Goal: Transaction & Acquisition: Book appointment/travel/reservation

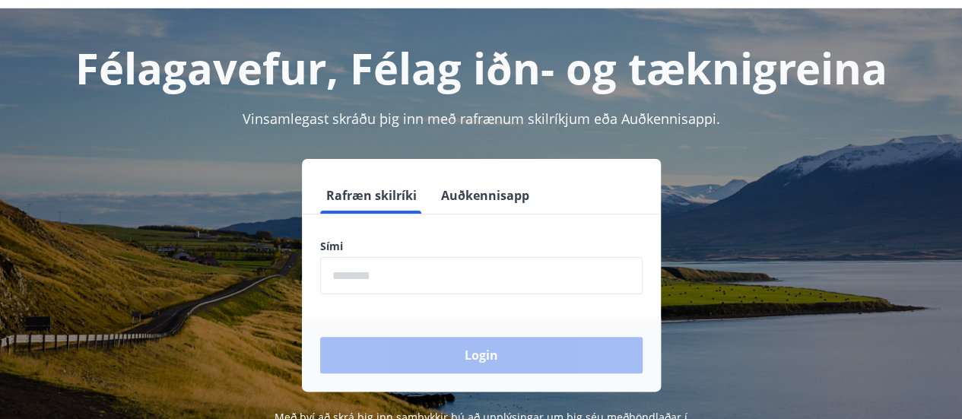
scroll to position [76, 0]
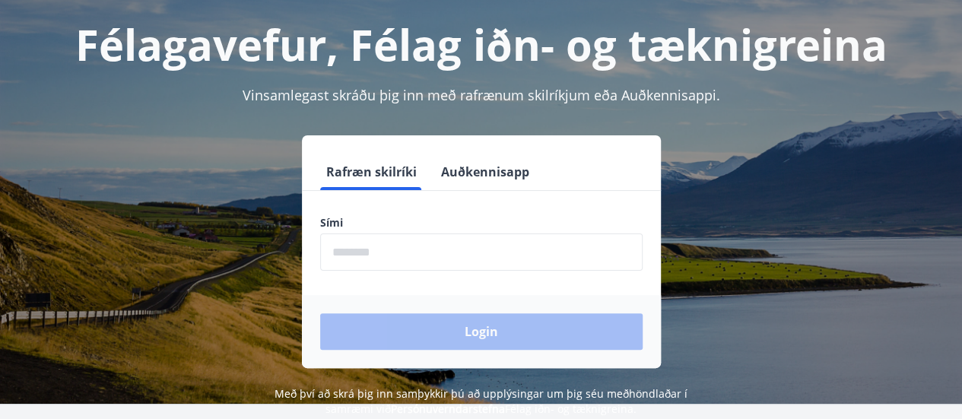
click at [333, 244] on input "phone" at bounding box center [481, 251] width 322 height 37
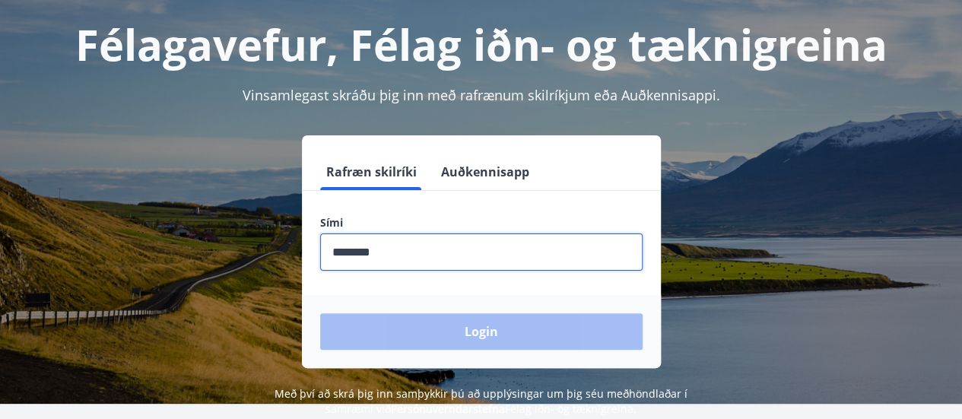
drag, startPoint x: 395, startPoint y: 258, endPoint x: 427, endPoint y: 297, distance: 49.8
click at [400, 255] on input "phone" at bounding box center [481, 251] width 322 height 37
click at [465, 339] on div "Login" at bounding box center [481, 331] width 359 height 73
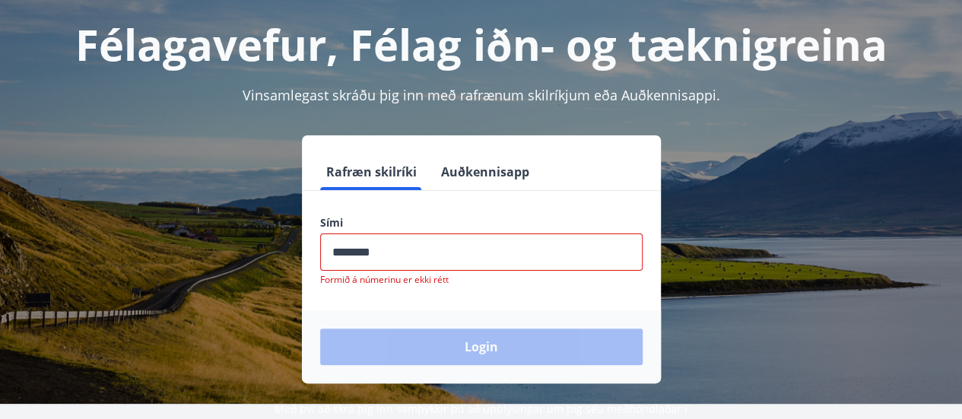
click at [360, 248] on input "phone" at bounding box center [481, 251] width 322 height 37
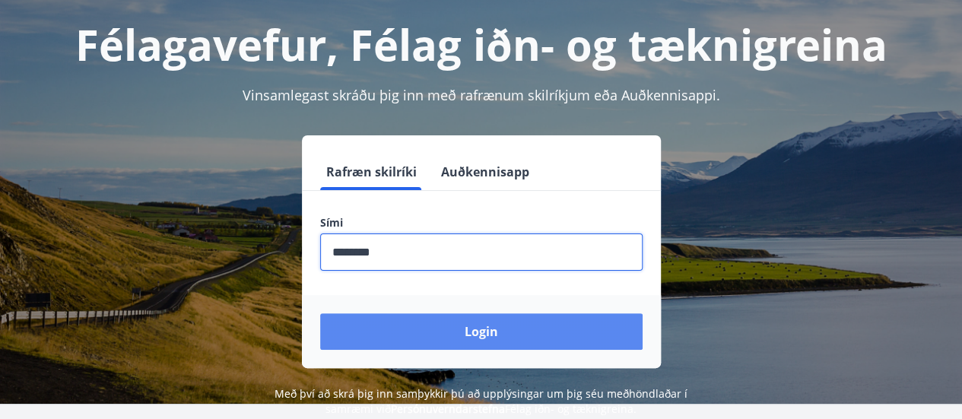
type input "********"
click at [450, 332] on button "Login" at bounding box center [481, 331] width 322 height 36
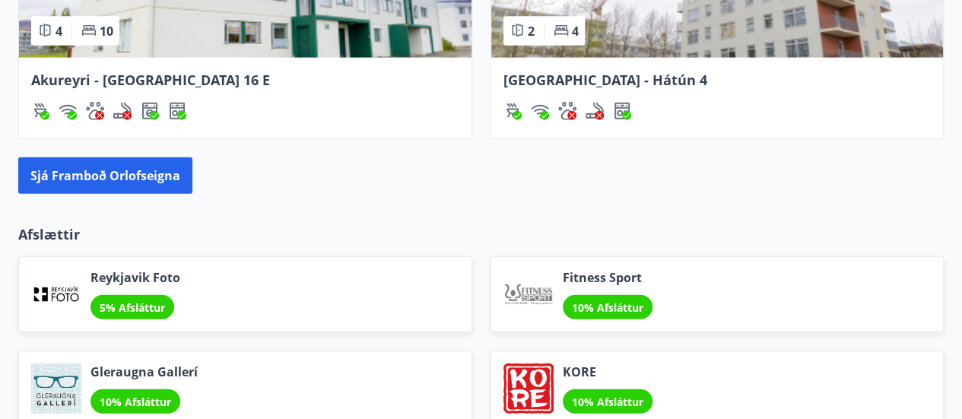
scroll to position [1658, 0]
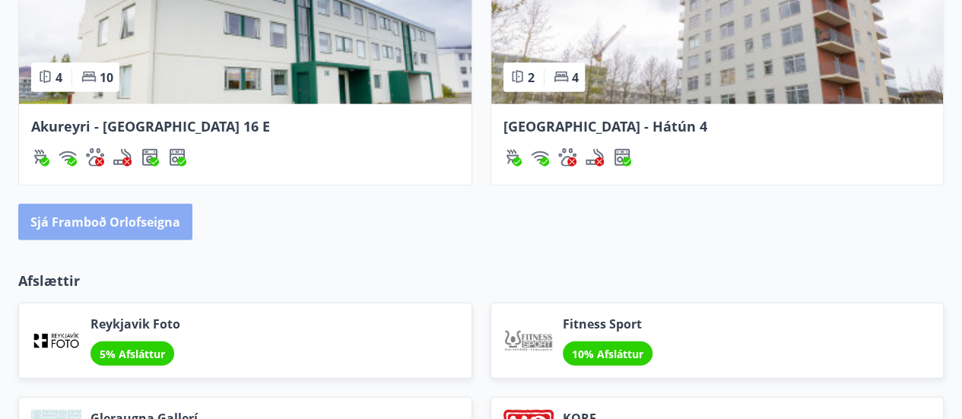
click at [110, 211] on button "Sjá framboð orlofseigna" at bounding box center [105, 222] width 174 height 36
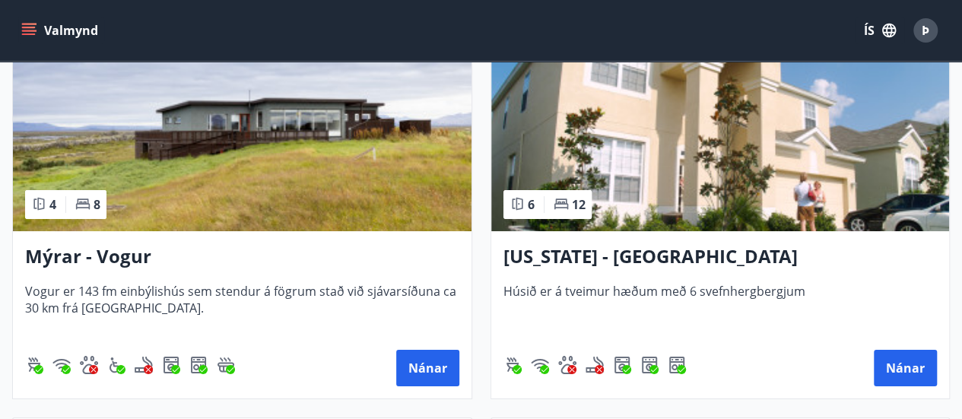
scroll to position [2889, 0]
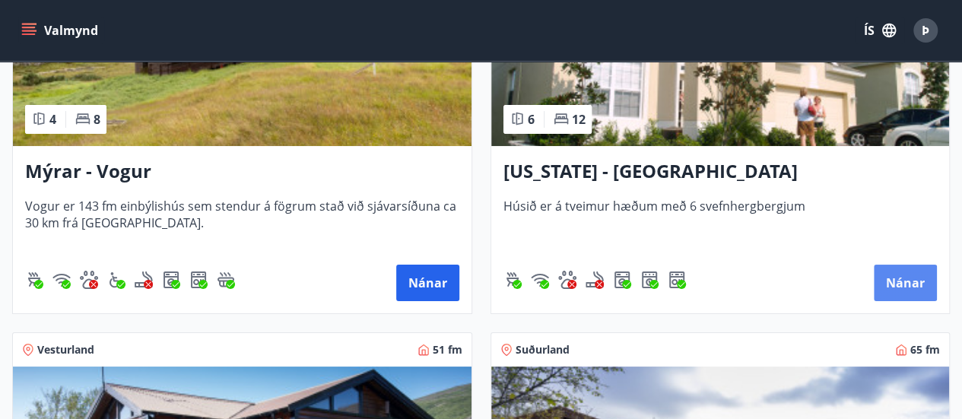
click at [896, 284] on button "Nánar" at bounding box center [905, 283] width 63 height 36
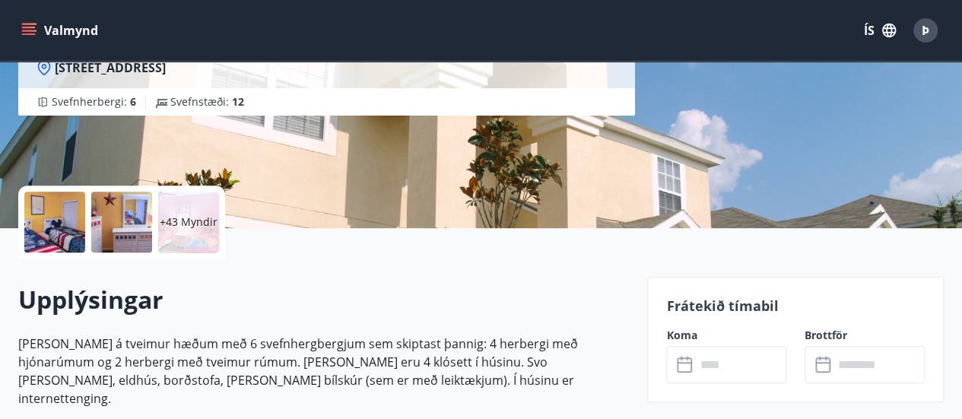
scroll to position [380, 0]
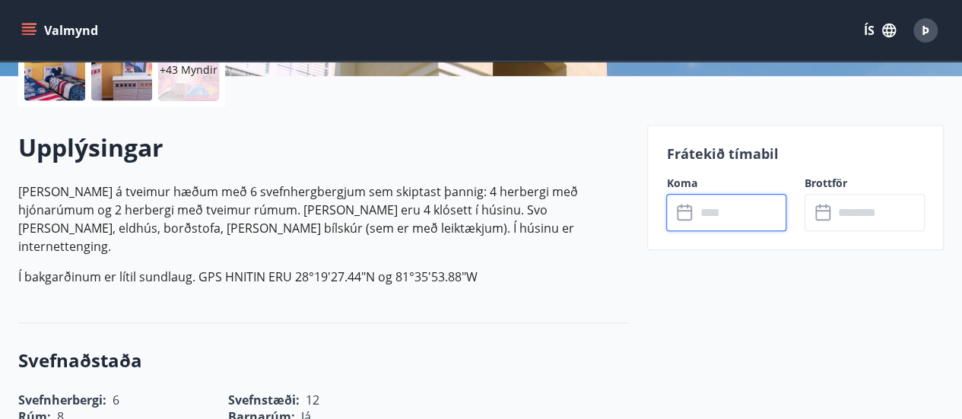
click at [715, 203] on input "text" at bounding box center [740, 212] width 91 height 37
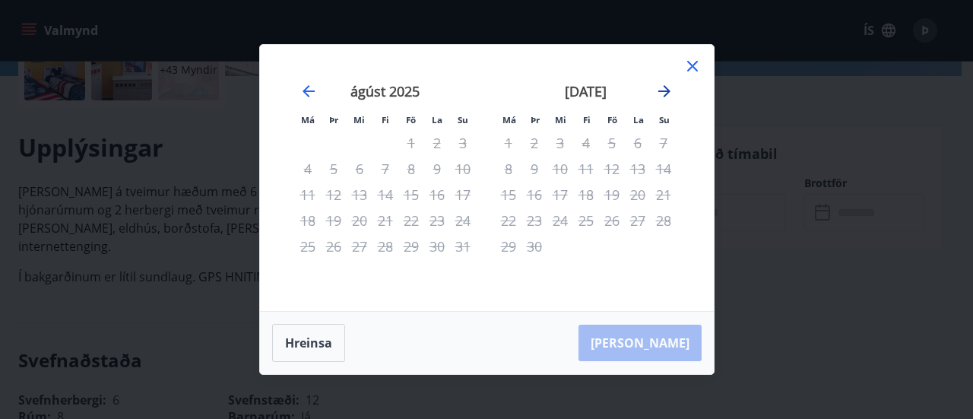
click at [668, 93] on icon "Move forward to switch to the next month." at bounding box center [664, 91] width 12 height 12
click at [671, 90] on icon "Move forward to switch to the next month." at bounding box center [664, 91] width 18 height 18
click at [671, 89] on icon "Move forward to switch to the next month." at bounding box center [664, 91] width 18 height 18
click at [668, 91] on icon "Move forward to switch to the next month." at bounding box center [664, 91] width 12 height 12
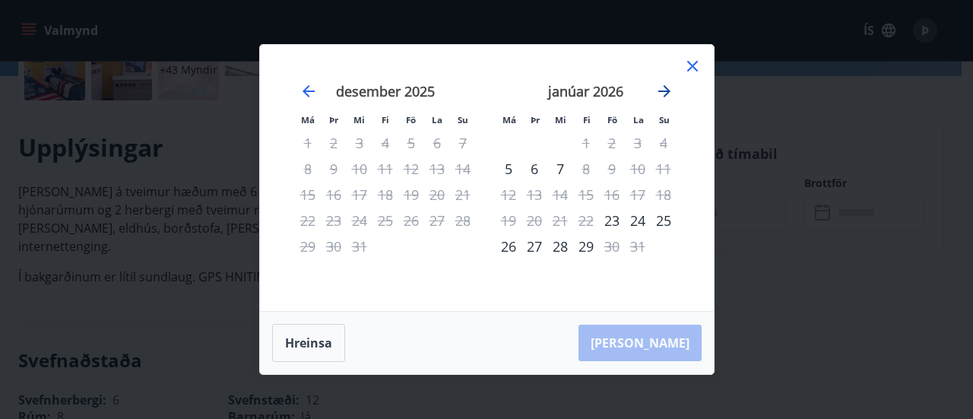
click at [663, 89] on icon "Move forward to switch to the next month." at bounding box center [664, 91] width 18 height 18
click at [665, 86] on icon "Move forward to switch to the next month." at bounding box center [664, 91] width 18 height 18
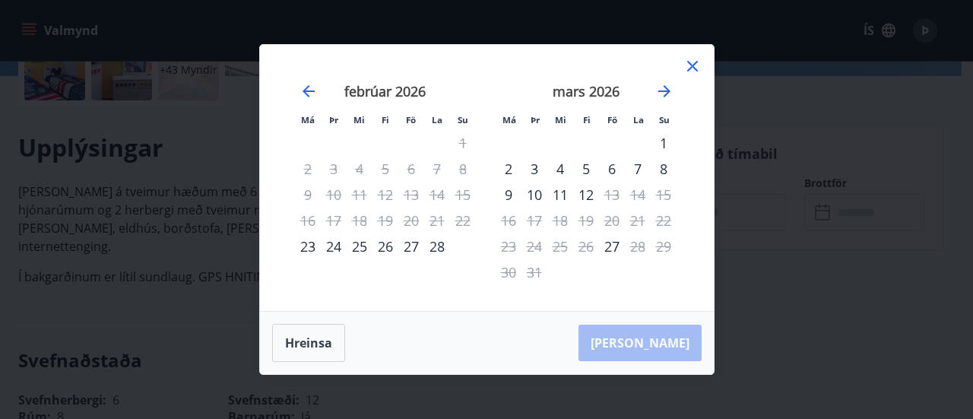
click at [698, 65] on icon at bounding box center [693, 66] width 18 height 18
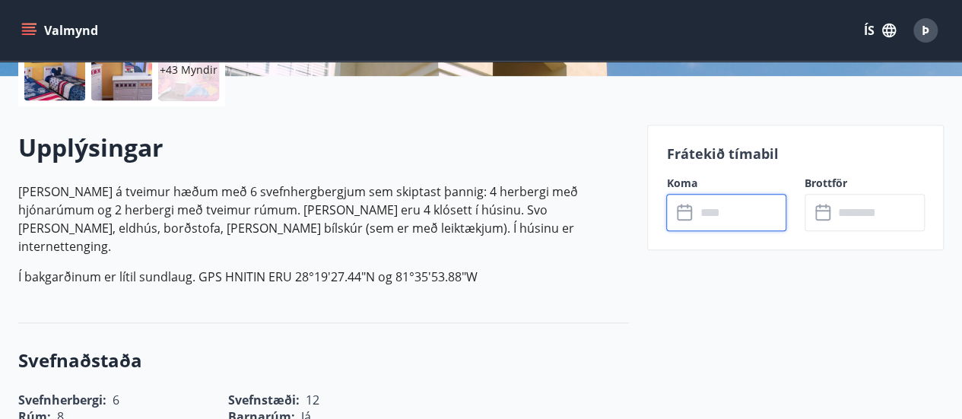
scroll to position [0, 0]
